Goal: Find specific page/section: Find specific page/section

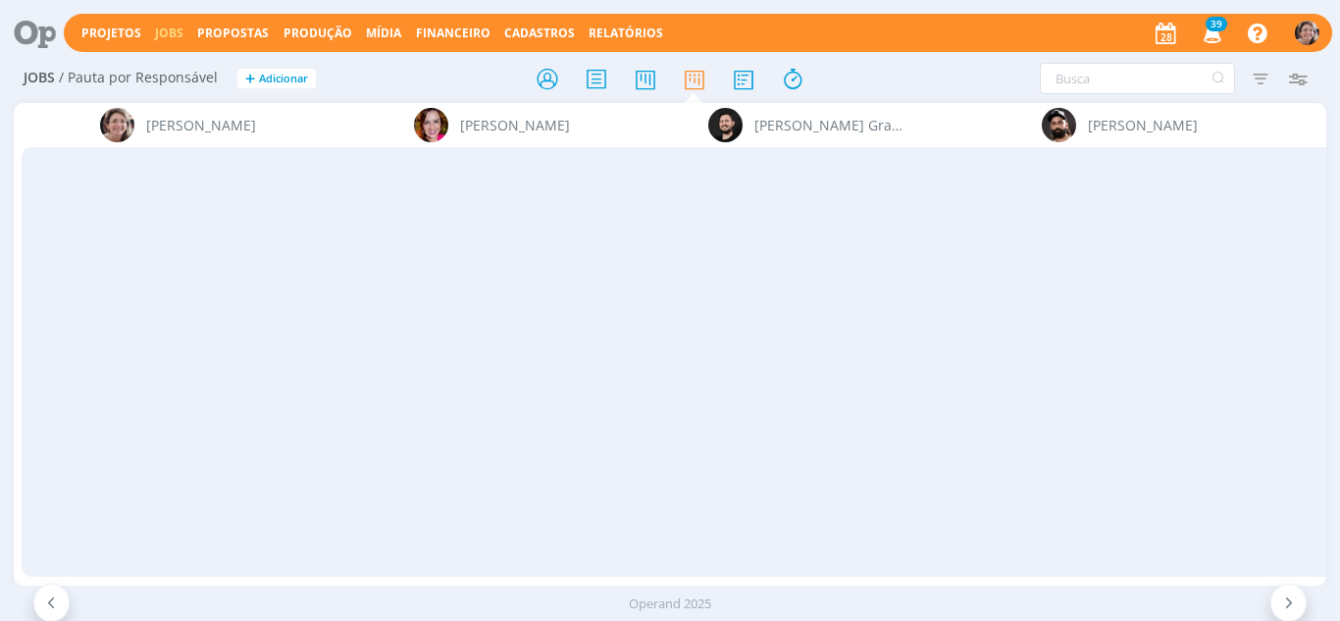
click at [539, 25] on span "Cadastros" at bounding box center [539, 33] width 71 height 17
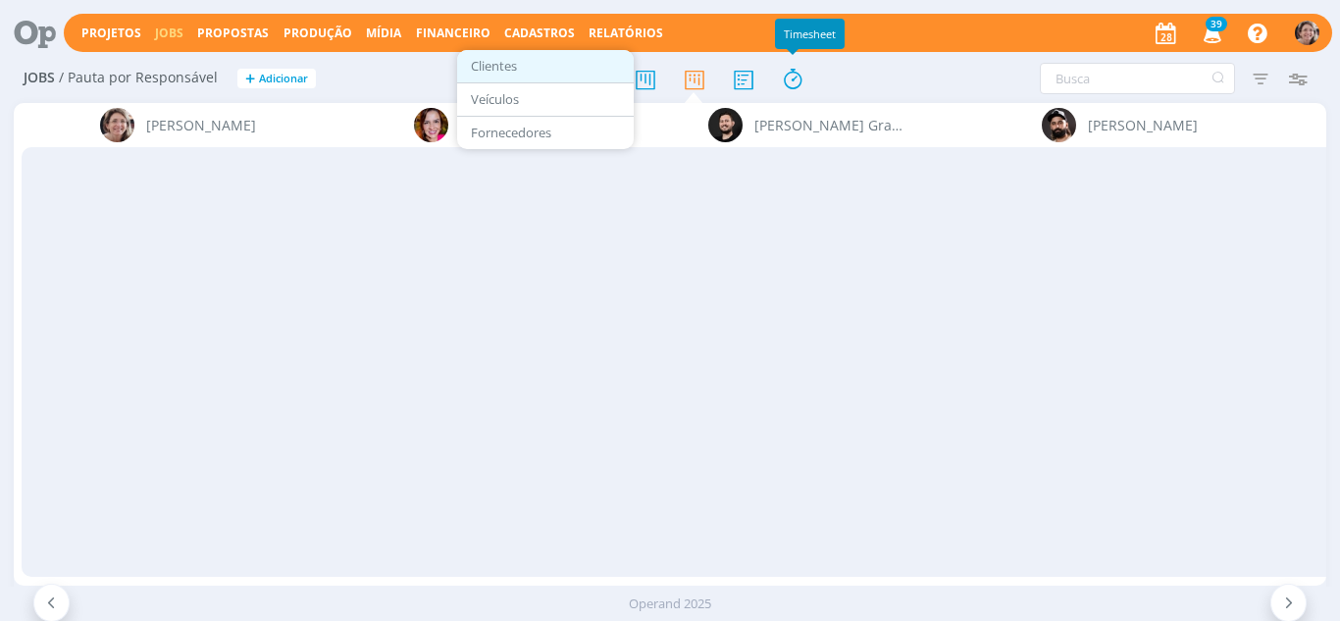
scroll to position [0, 3271]
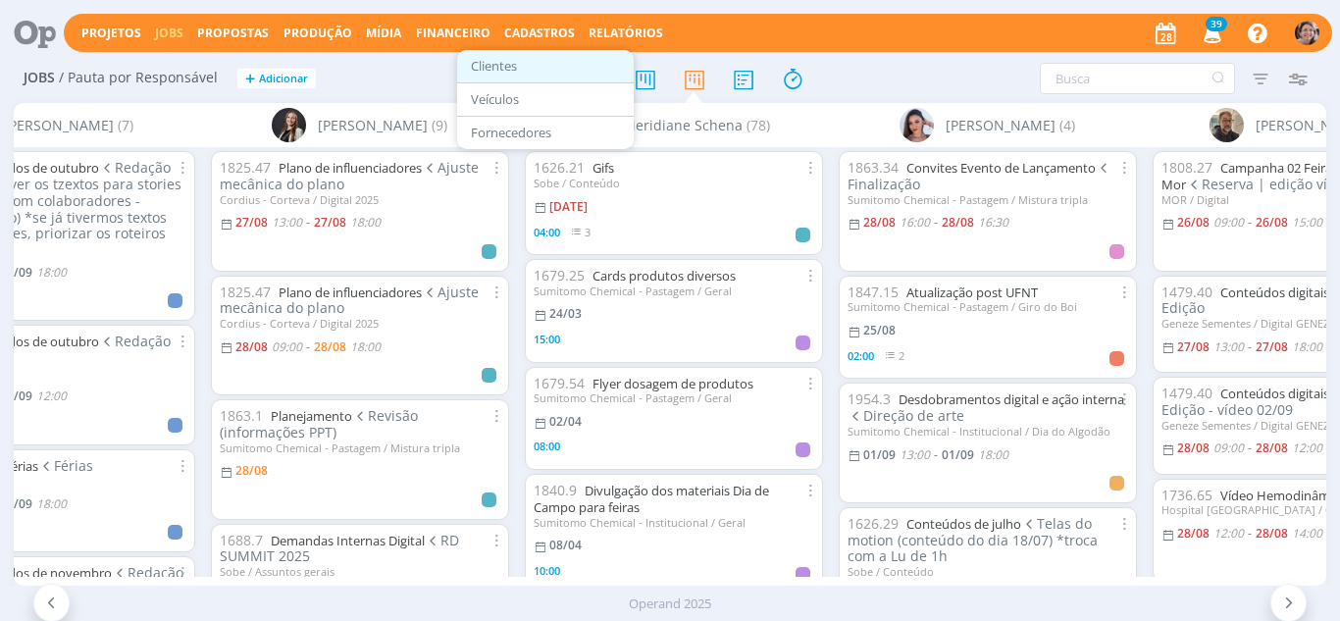
click at [486, 66] on link "Clientes" at bounding box center [545, 66] width 165 height 30
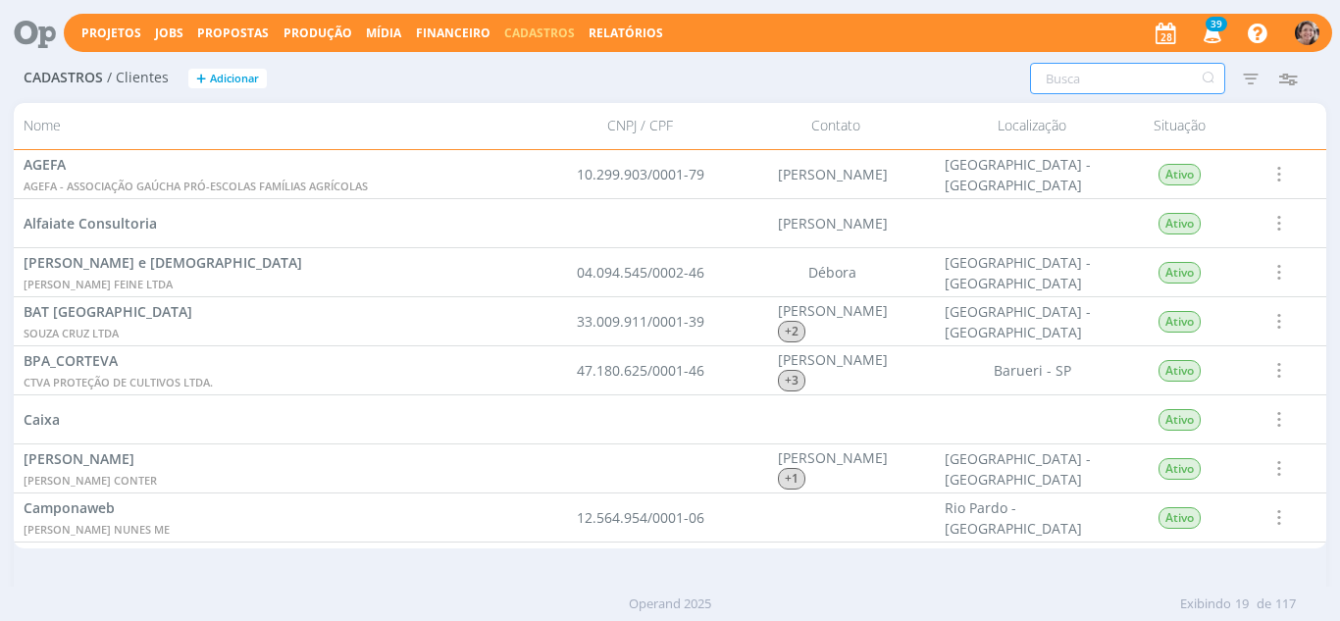
click at [1084, 80] on input "text" at bounding box center [1127, 78] width 195 height 31
type input "duas vozes"
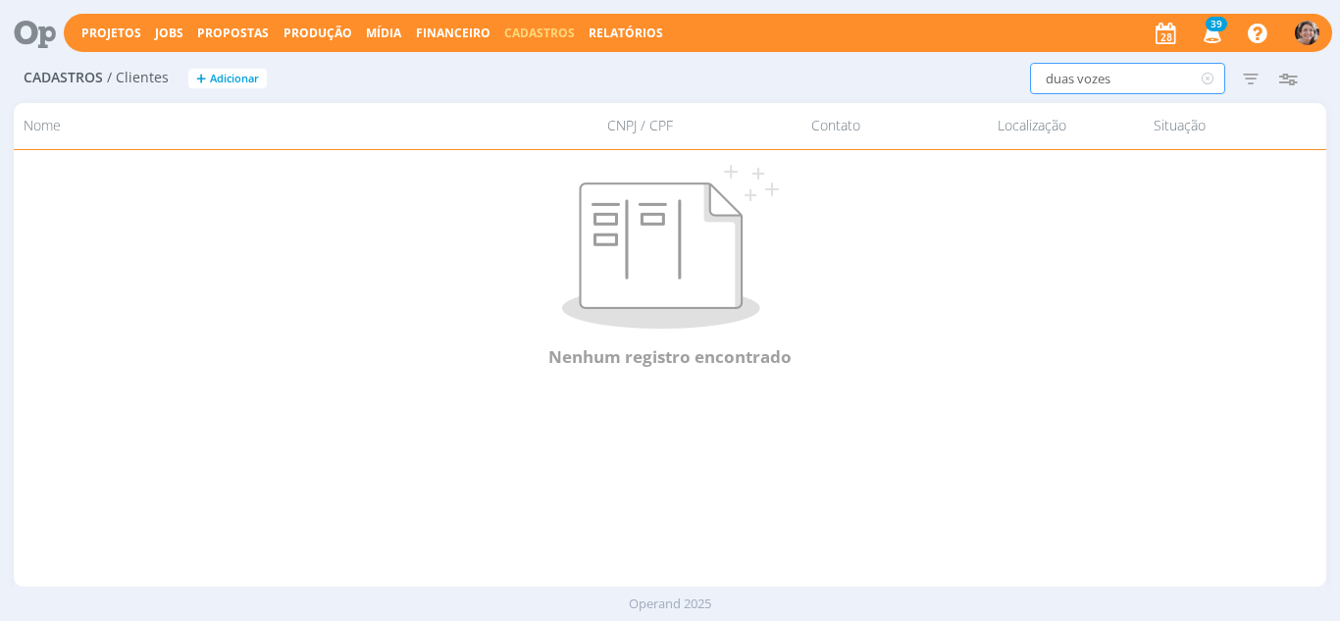
drag, startPoint x: 1110, startPoint y: 79, endPoint x: 1018, endPoint y: 72, distance: 92.5
click at [1018, 72] on div "duas vozes Filtros Filtrar Limpar duas vozes Situação Ativos Inativos Configura…" at bounding box center [998, 78] width 637 height 31
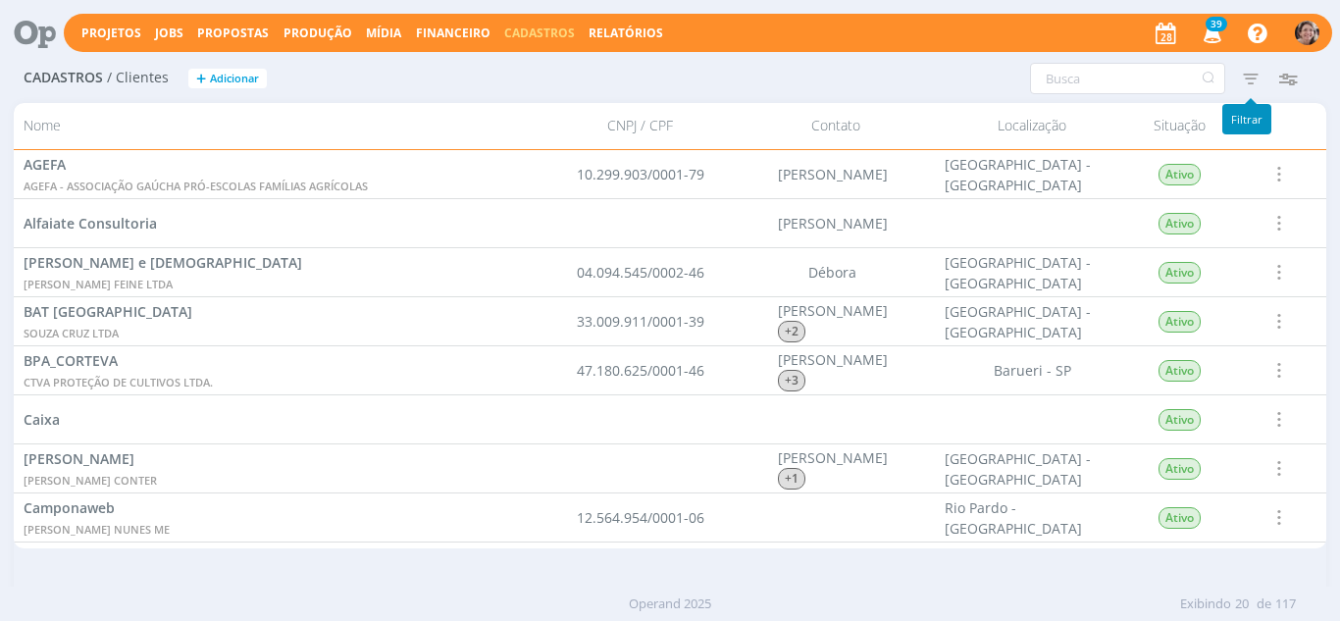
click at [1248, 82] on icon "button" at bounding box center [1250, 78] width 35 height 35
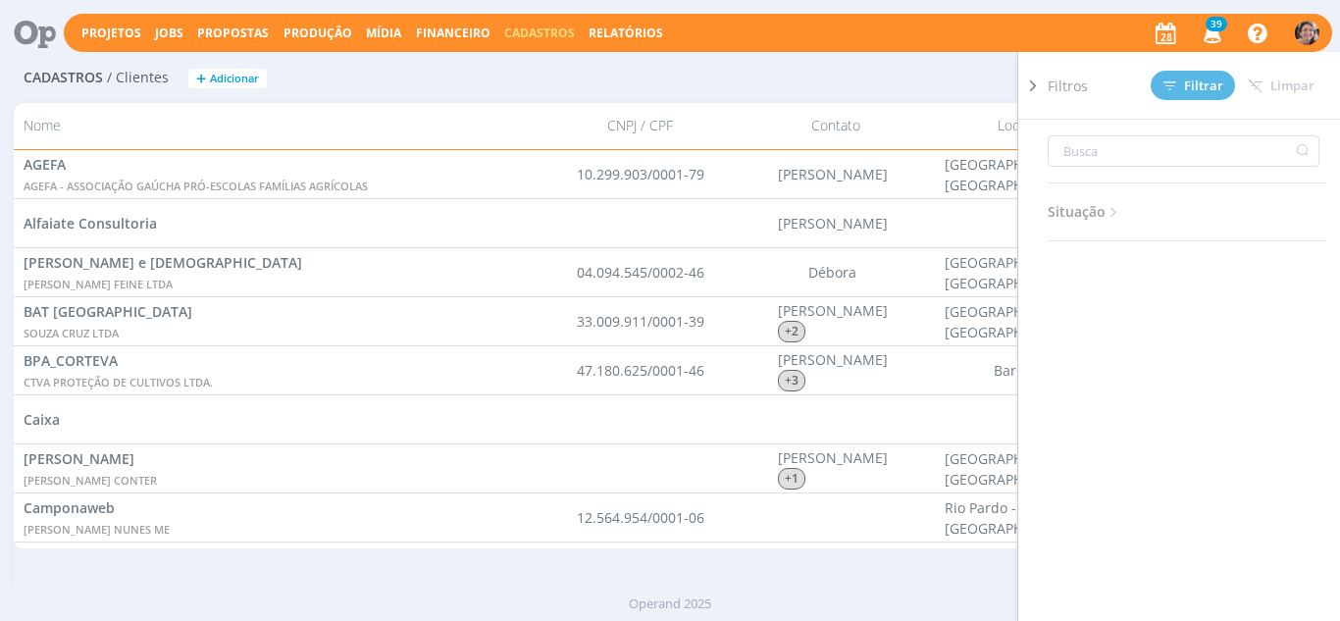
click at [951, 67] on div "Filtros Filtrar [GEOGRAPHIC_DATA] Situação Ativos Inativos Configurar exibição …" at bounding box center [998, 78] width 637 height 31
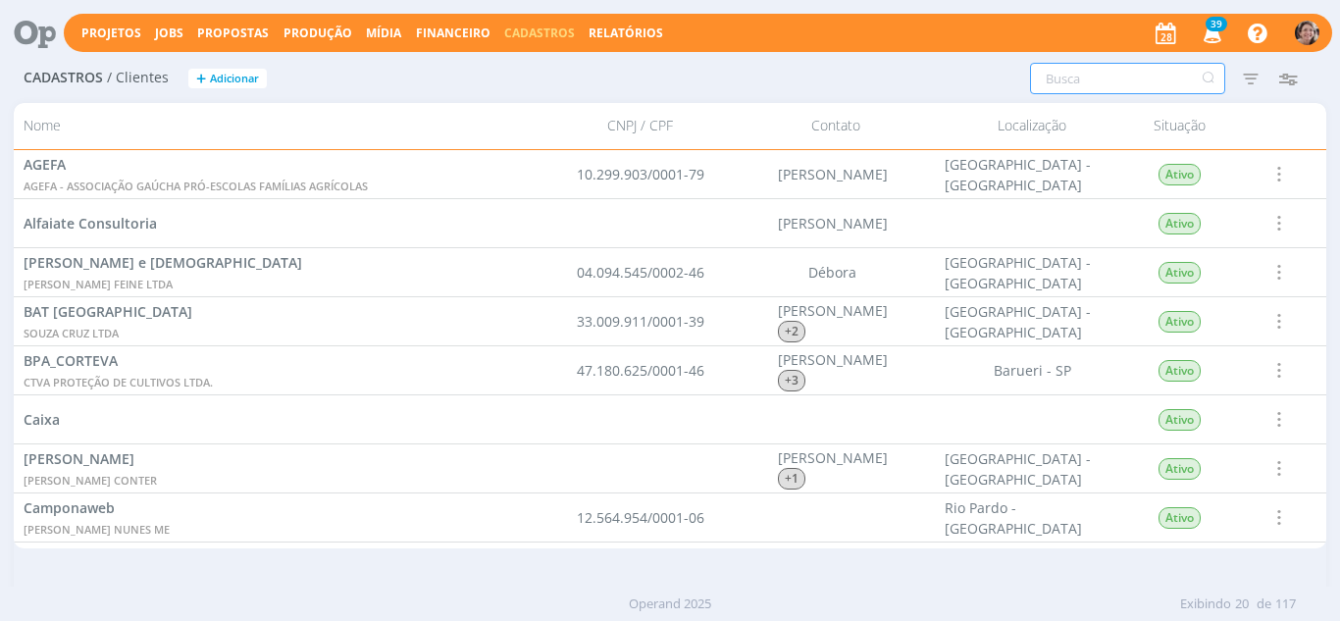
click at [1107, 79] on input "text" at bounding box center [1127, 78] width 195 height 31
type input "duas"
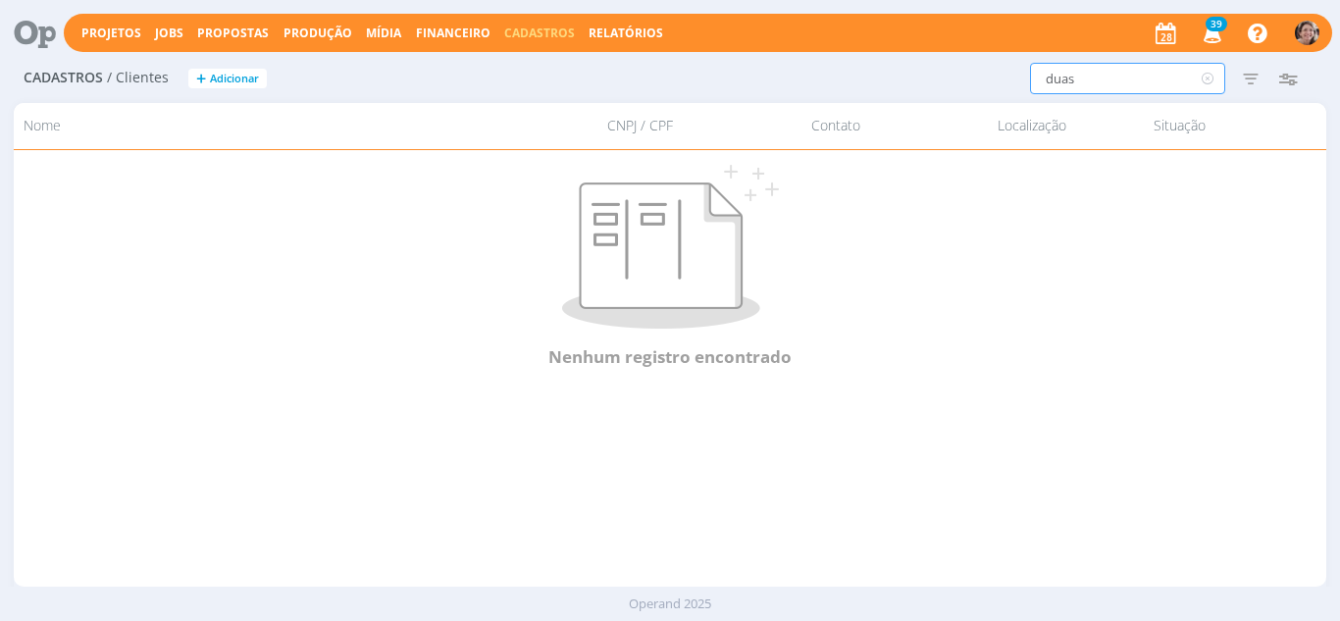
drag, startPoint x: 1088, startPoint y: 87, endPoint x: 1035, endPoint y: 87, distance: 53.0
click at [1035, 87] on input "duas" at bounding box center [1127, 78] width 195 height 31
type input "v"
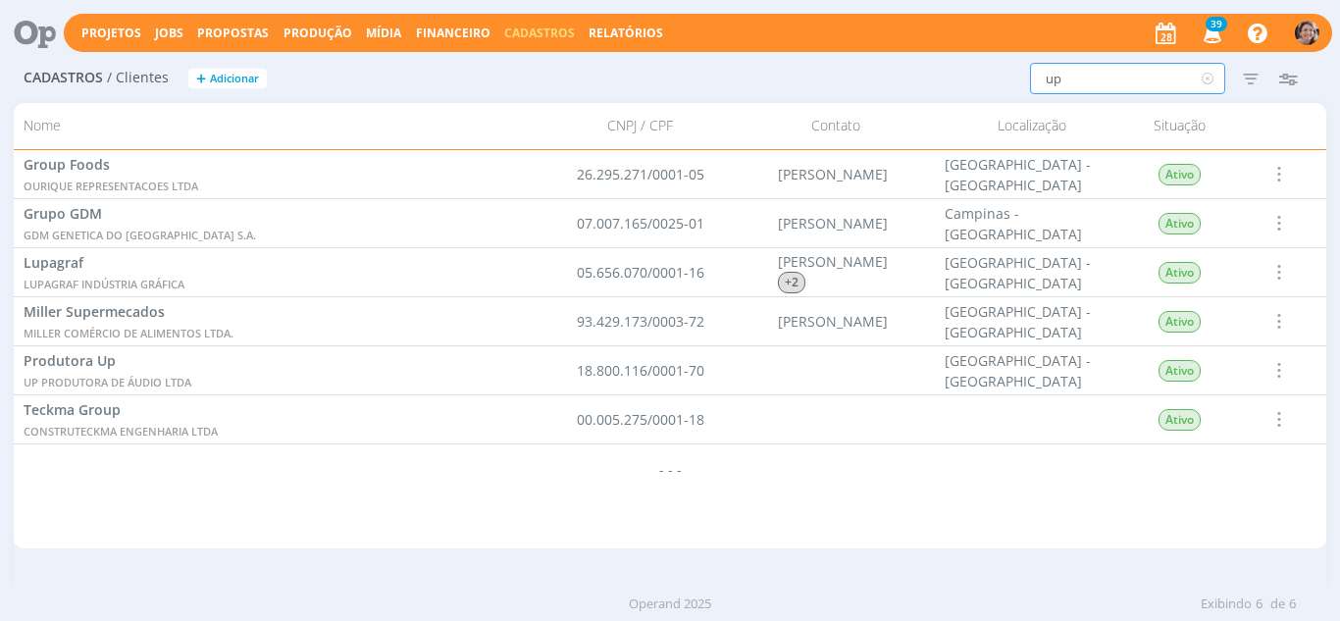
type input "u"
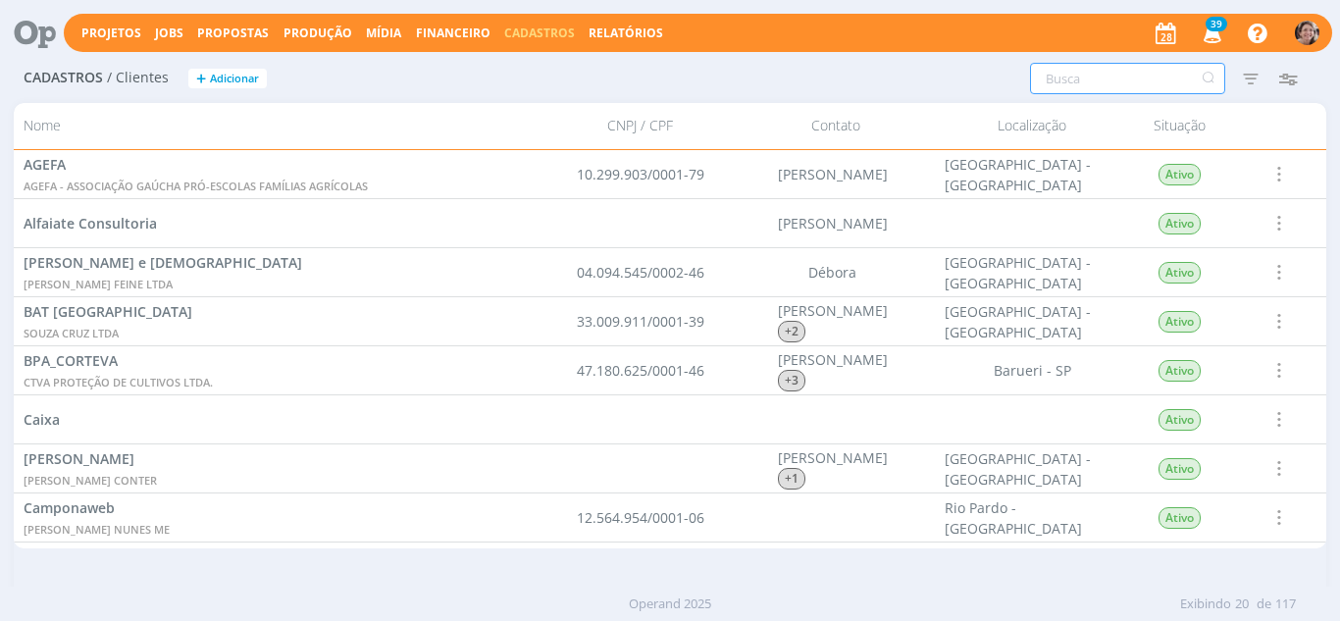
click at [1054, 79] on input "text" at bounding box center [1127, 78] width 195 height 31
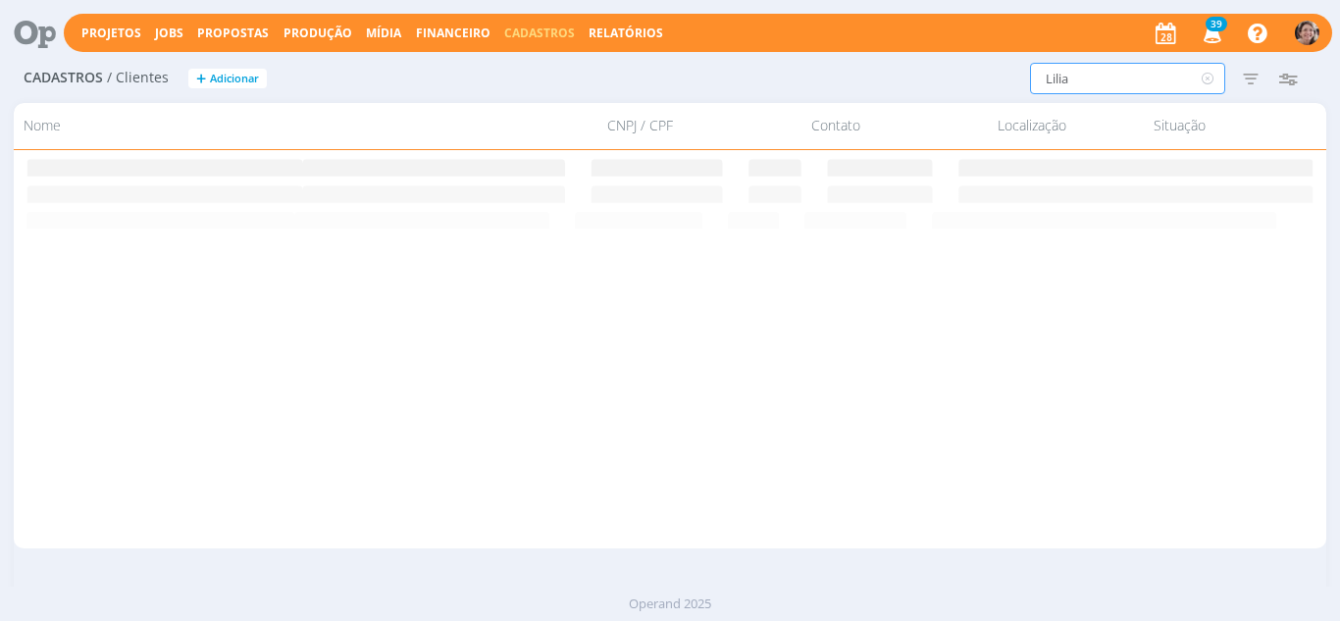
type input "Lilian"
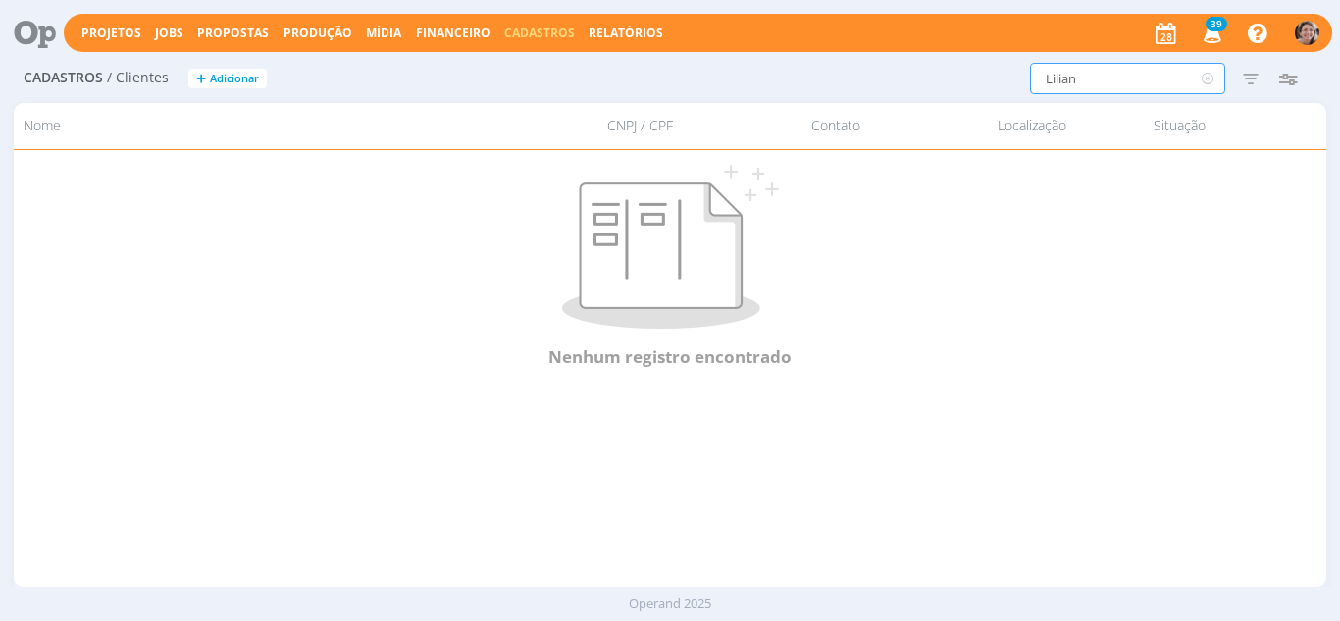
click at [1015, 73] on div "[PERSON_NAME] Filtrar Limpar Lilian Situação Ativos Inativos Configurar exibiçã…" at bounding box center [998, 78] width 637 height 31
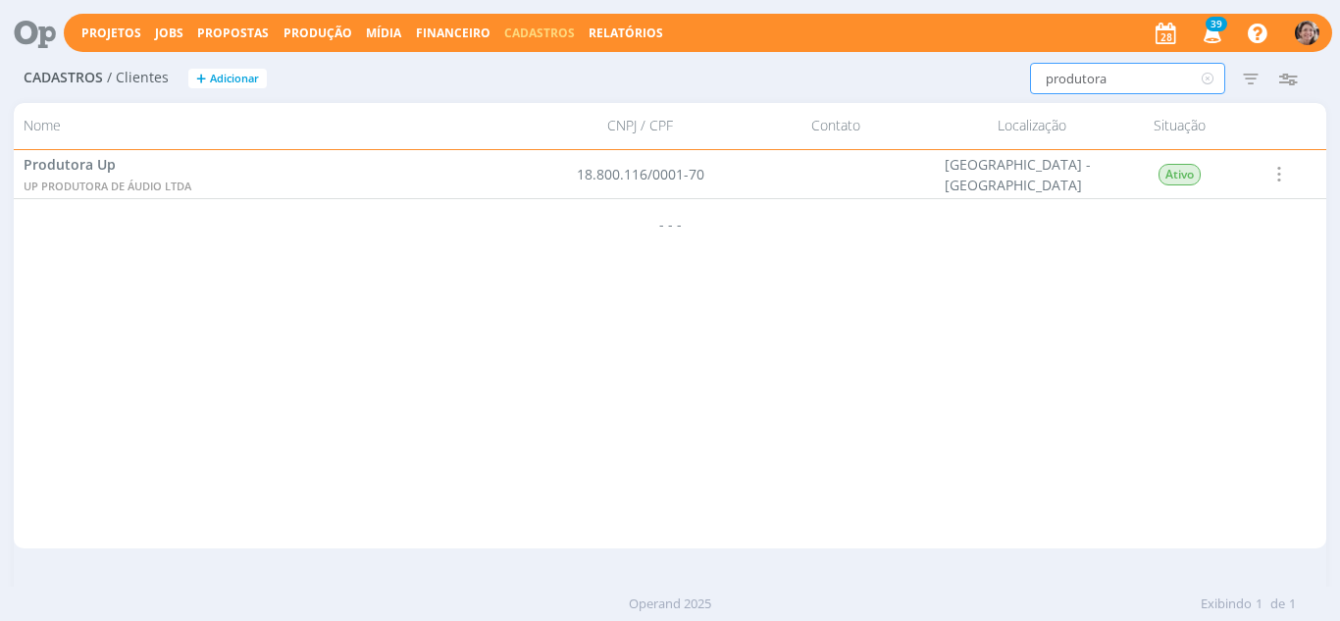
drag, startPoint x: 1066, startPoint y: 75, endPoint x: 998, endPoint y: 61, distance: 69.1
click at [998, 61] on div "Cadastros / Clientes + Adicionar produtora Filtros Filtrar Limpar produtora Sit…" at bounding box center [670, 79] width 1313 height 49
type input "lilian"
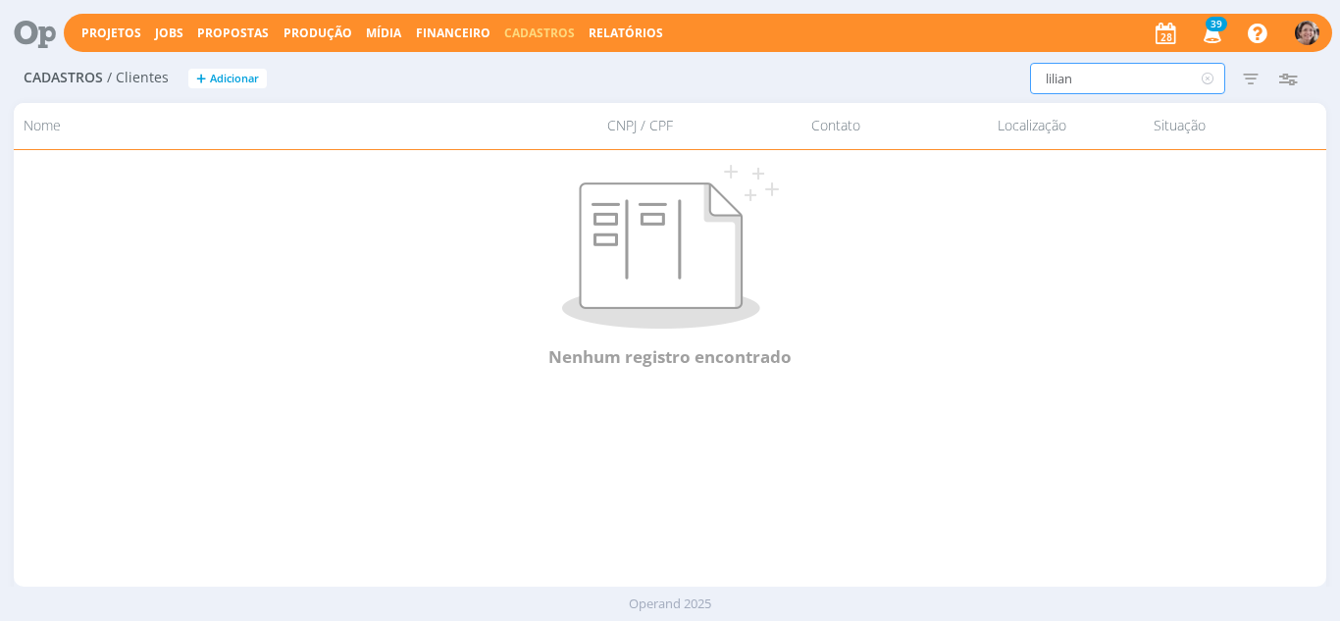
drag, startPoint x: 1073, startPoint y: 83, endPoint x: 982, endPoint y: 65, distance: 93.1
click at [982, 65] on div "[PERSON_NAME] Filtrar Limpar lilian Situação Ativos Inativos Configurar exibiçã…" at bounding box center [998, 78] width 637 height 31
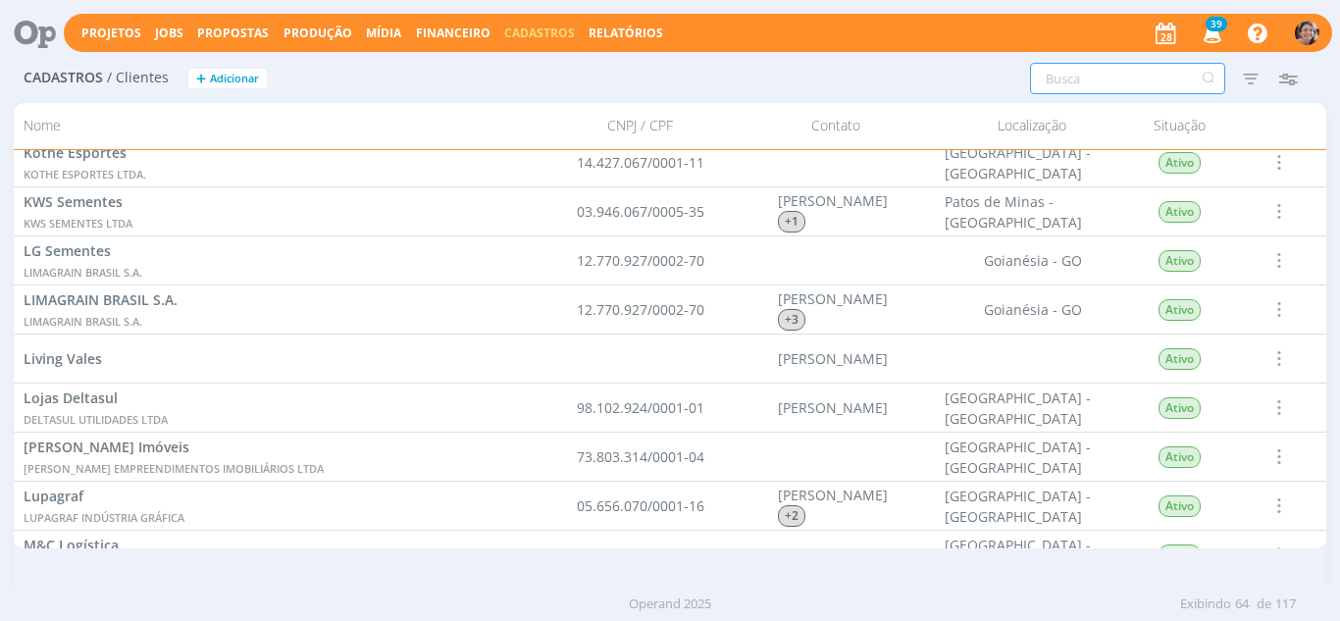
scroll to position [2819, 0]
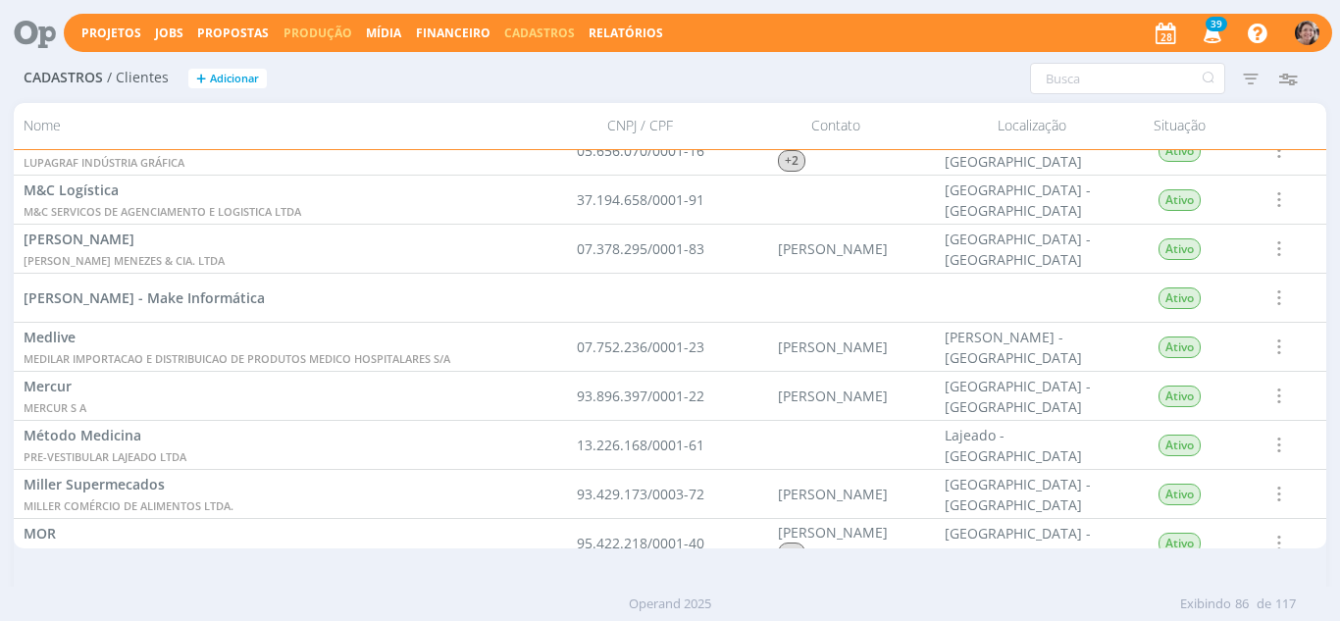
click at [317, 39] on link "Produção" at bounding box center [317, 33] width 69 height 17
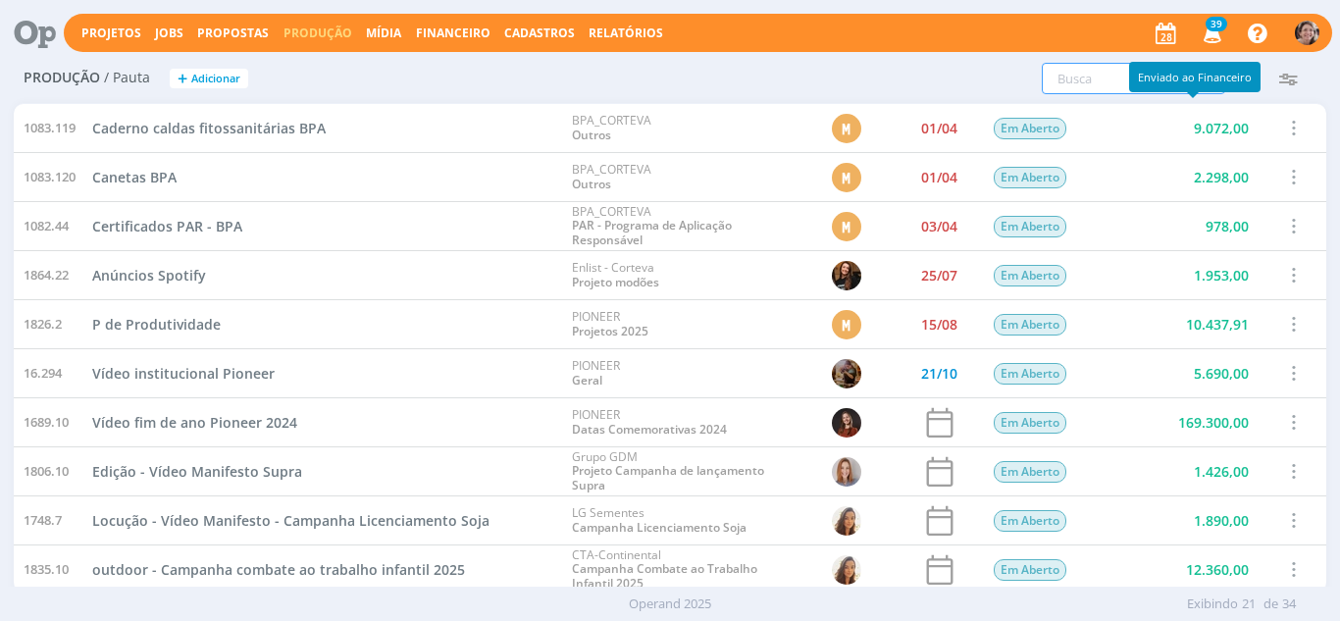
click at [1097, 72] on input "text" at bounding box center [1133, 78] width 183 height 31
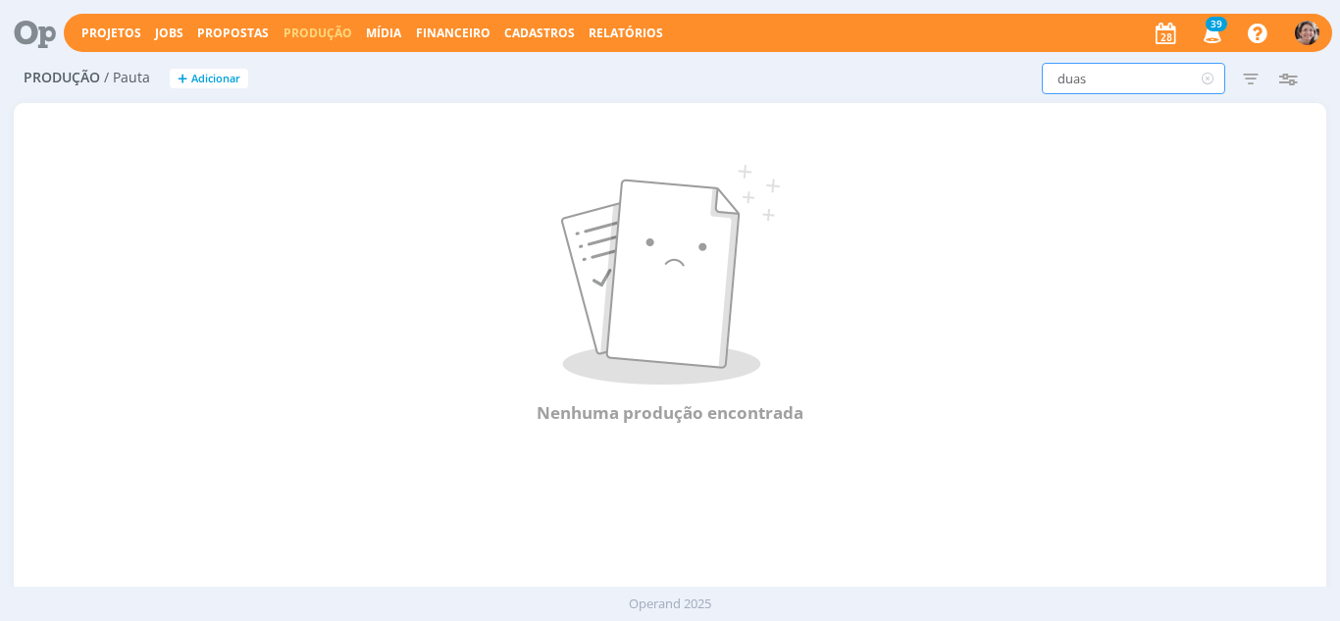
drag, startPoint x: 1108, startPoint y: 85, endPoint x: 1015, endPoint y: 66, distance: 95.2
click at [1015, 66] on div "duas Filtros Filtrar Limpar duas Data Personalizado a Responsável Situação Aber…" at bounding box center [888, 78] width 875 height 31
type input "Lilian"
drag, startPoint x: 1089, startPoint y: 75, endPoint x: 1027, endPoint y: 68, distance: 62.2
click at [1027, 68] on div "[PERSON_NAME] Filtrar Limpar Lilian Data Personalizado a Responsável Situação A…" at bounding box center [888, 78] width 875 height 31
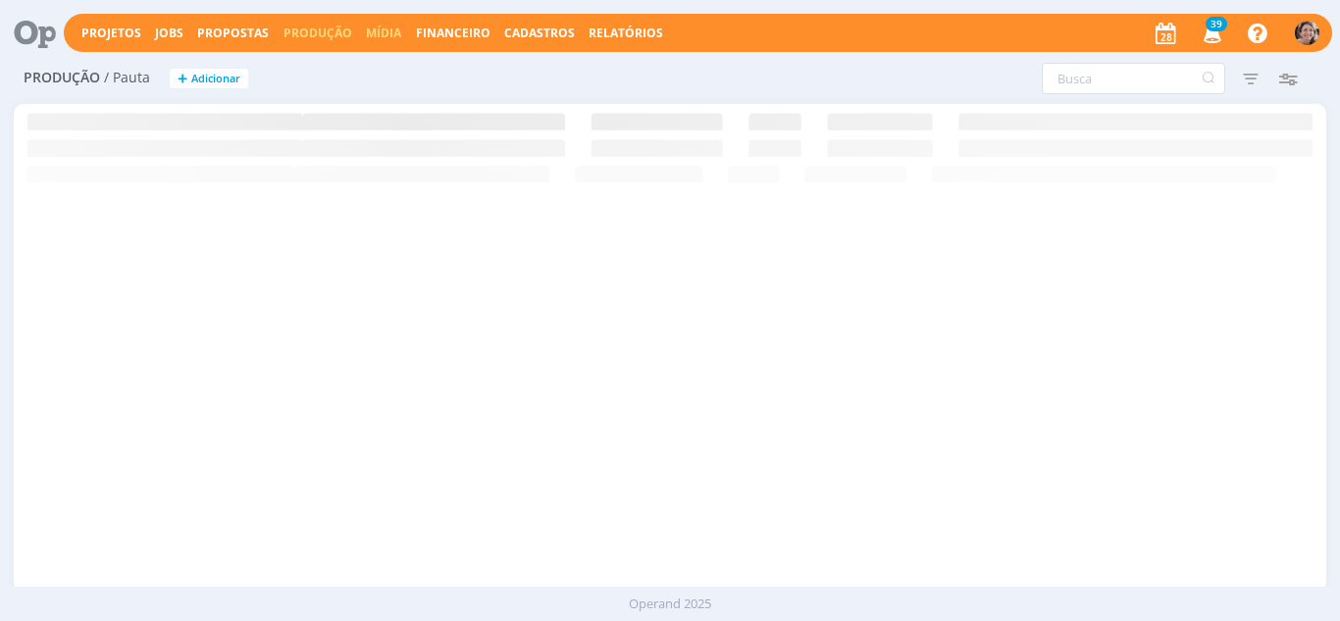
click at [383, 30] on link "Mídia" at bounding box center [383, 33] width 35 height 17
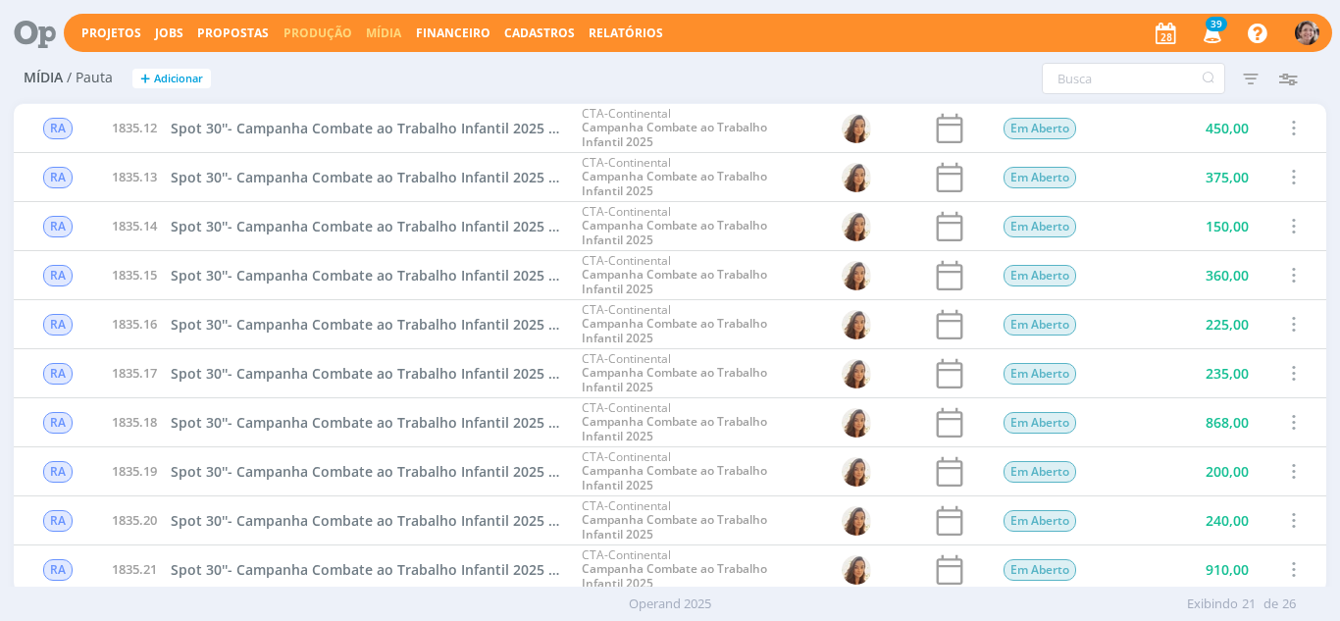
click at [311, 30] on link "Produção" at bounding box center [317, 33] width 69 height 17
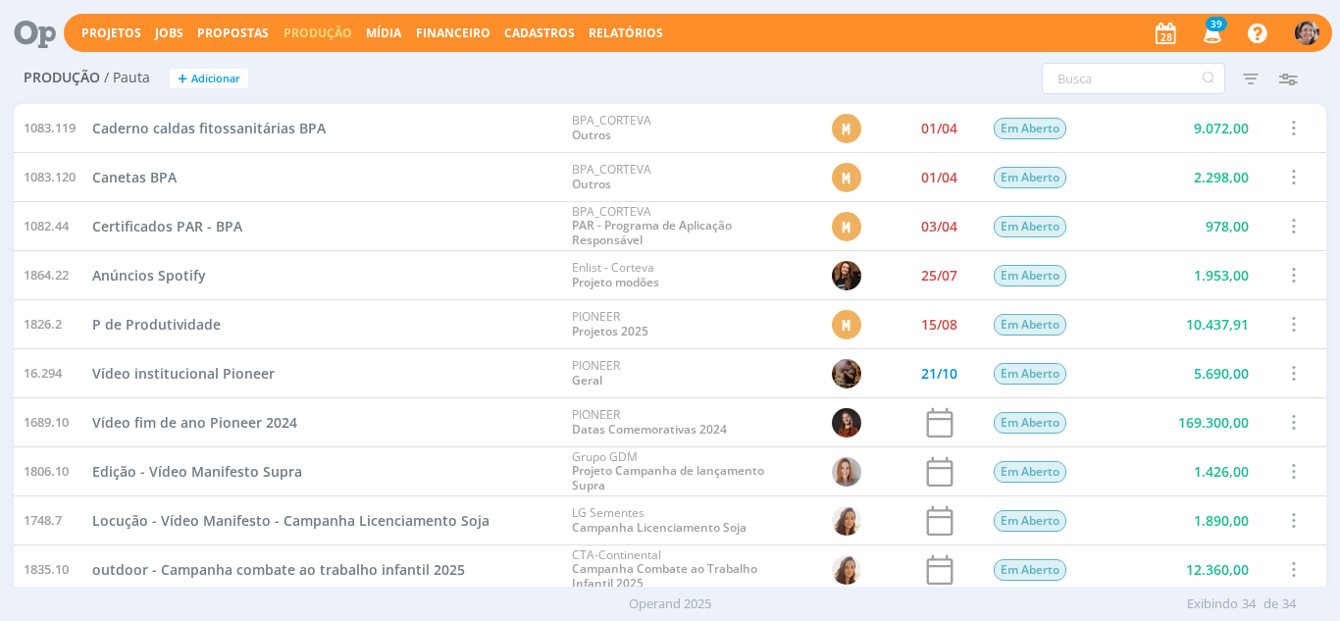
click at [543, 34] on span "Cadastros" at bounding box center [539, 33] width 71 height 17
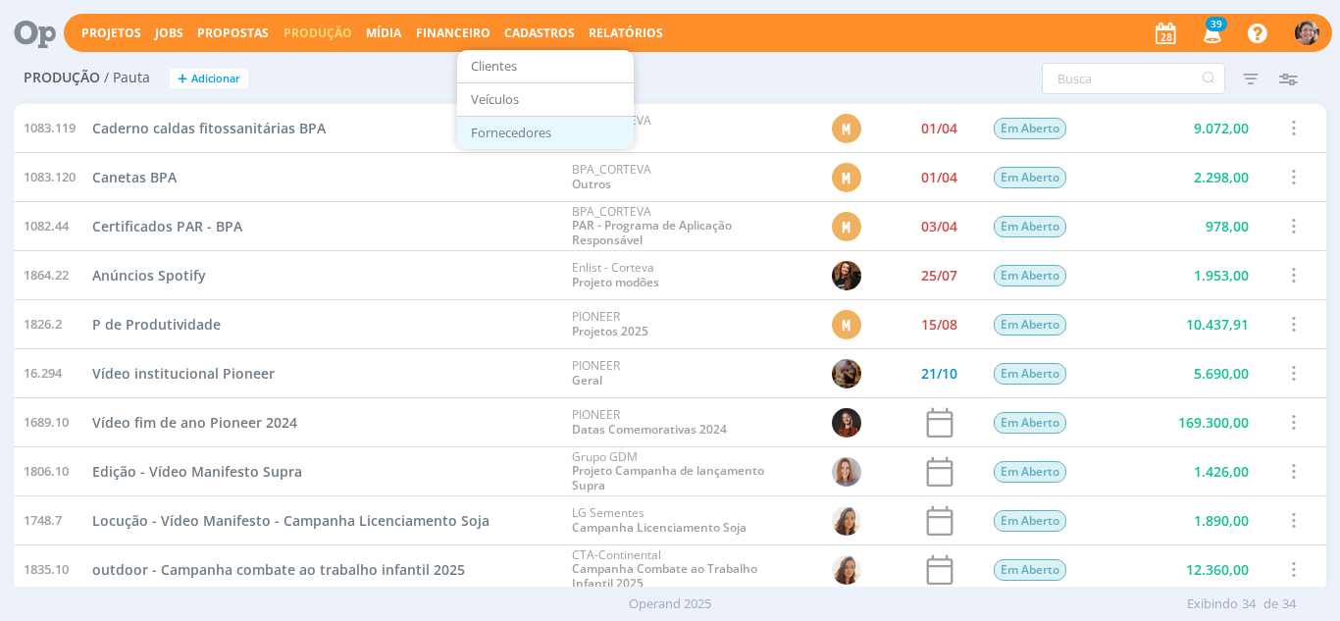
click at [502, 128] on link "Fornecedores" at bounding box center [545, 133] width 165 height 30
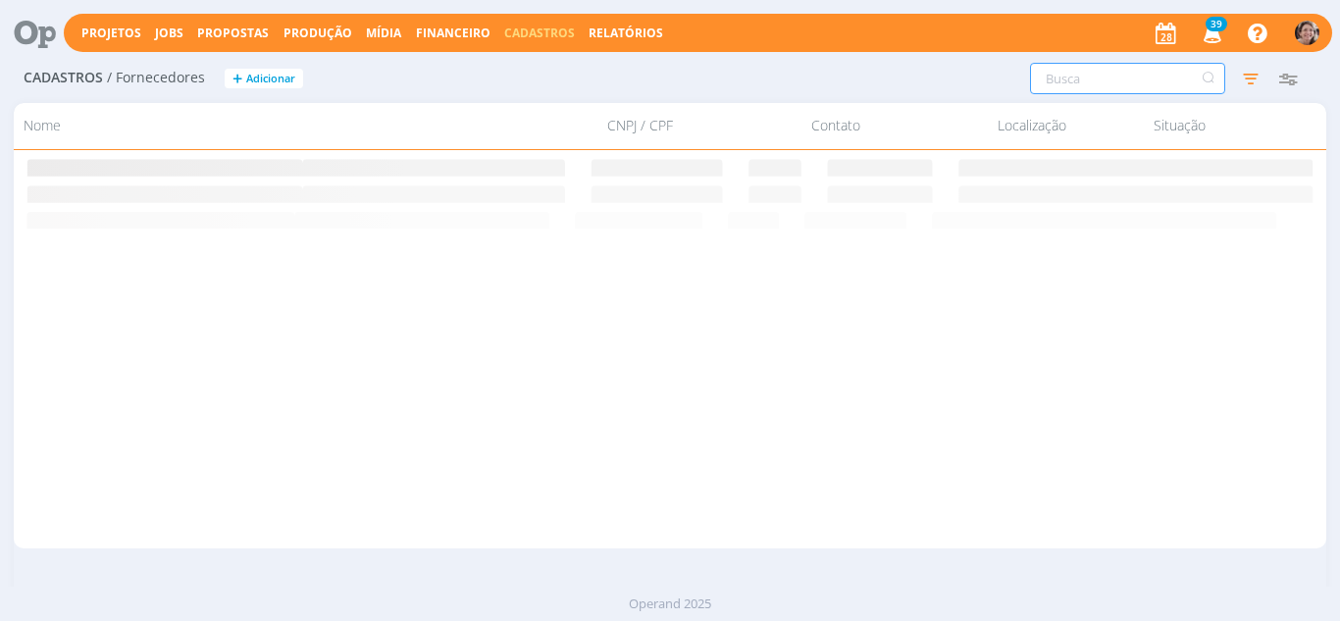
click at [1058, 79] on input "text" at bounding box center [1127, 78] width 195 height 31
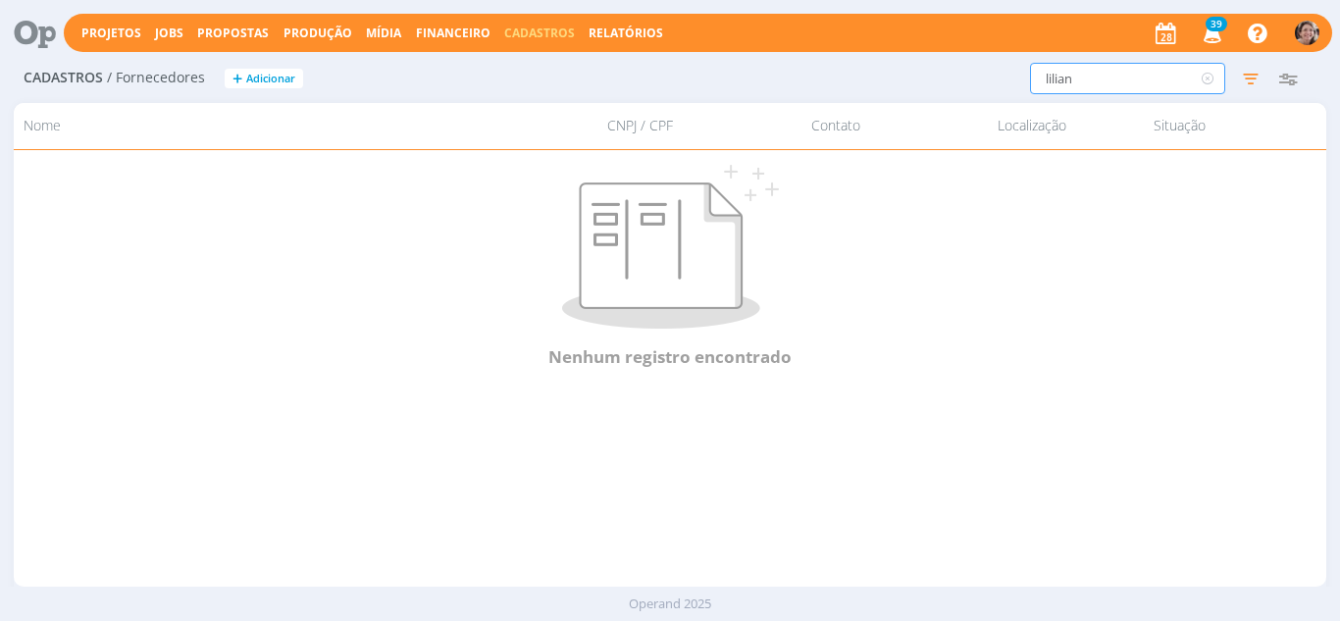
drag, startPoint x: 1079, startPoint y: 75, endPoint x: 1008, endPoint y: 75, distance: 70.6
click at [1008, 75] on div "[PERSON_NAME] Filtrar Limpar lilian Situação Ativos Inativos Configurar exibiçã…" at bounding box center [998, 78] width 637 height 31
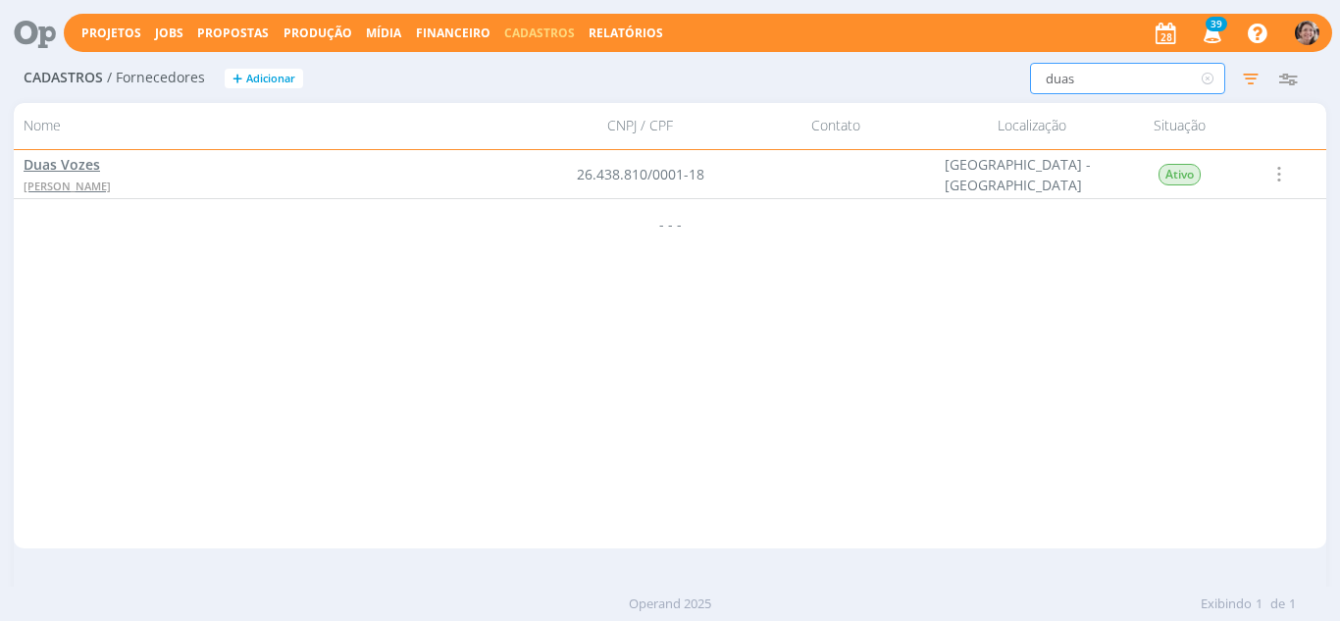
type input "duas"
click at [81, 162] on span "Duas Vozes" at bounding box center [62, 164] width 76 height 19
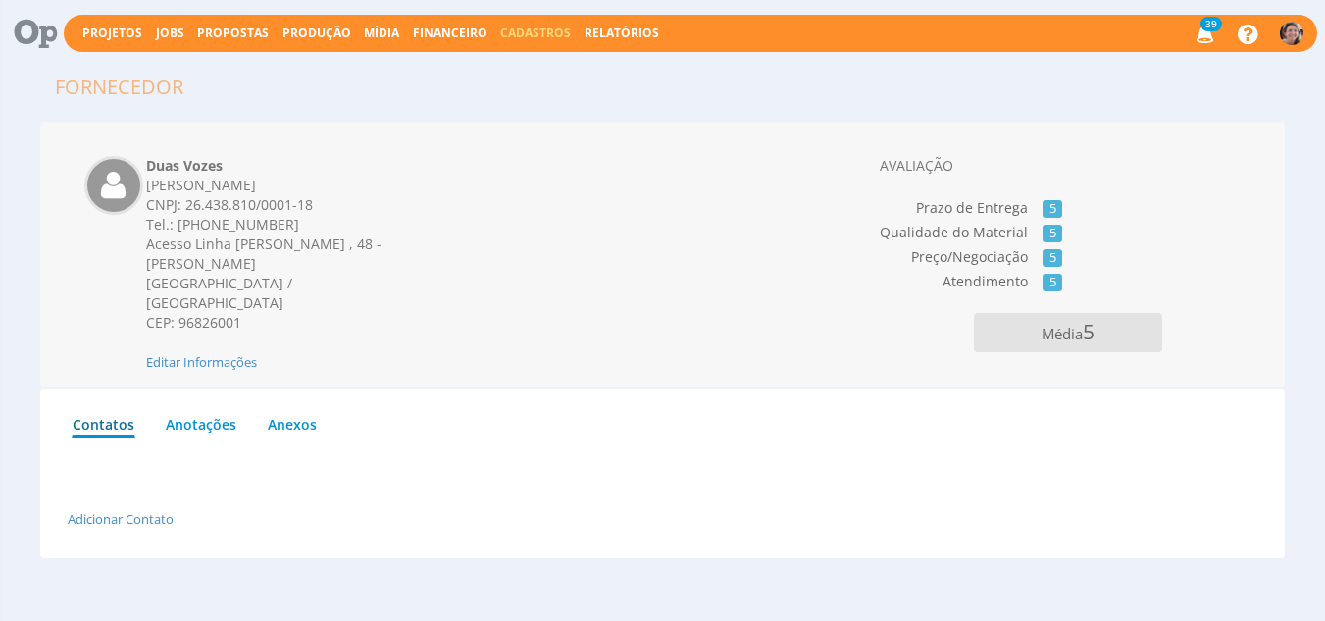
drag, startPoint x: 148, startPoint y: 167, endPoint x: 307, endPoint y: 299, distance: 206.8
click at [307, 299] on div "Duas Vozes [PERSON_NAME] CNPJ: [PHONE_NUMBER]/0001-18 Tel.: [PHONE_NUMBER] Aces…" at bounding box center [272, 244] width 252 height 177
copy div "Duas Vozes [PERSON_NAME] ROLAND CNPJ: [PHONE_NUMBER]/0001-18 Tel.: [PHONE_NUMBE…"
